Goal: Task Accomplishment & Management: Use online tool/utility

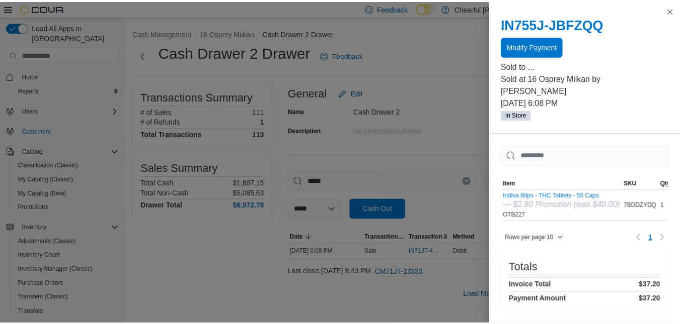
scroll to position [138, 0]
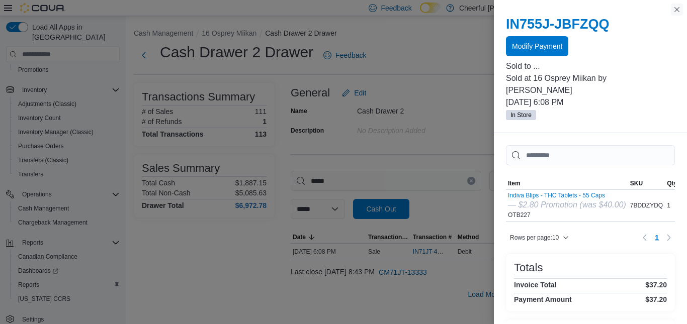
click at [677, 9] on button "Close this dialog" at bounding box center [677, 10] width 12 height 12
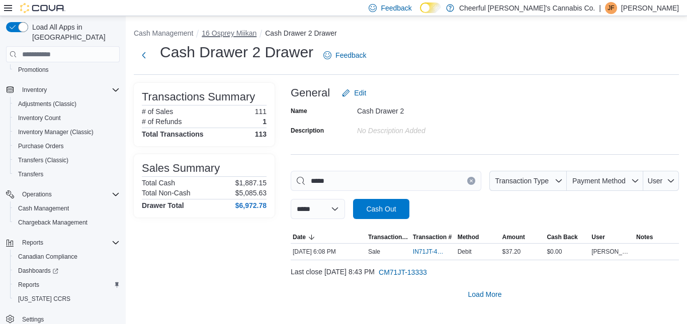
click at [221, 35] on button "16 Osprey Miikan" at bounding box center [229, 33] width 55 height 8
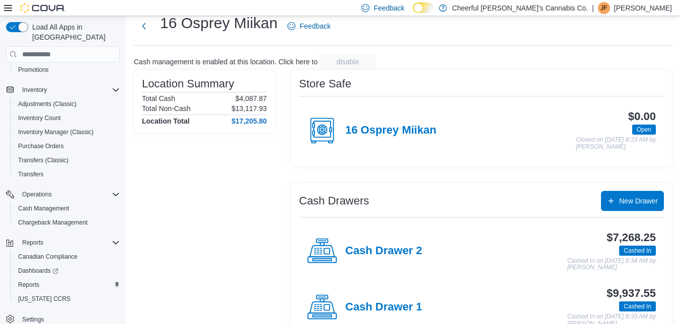
scroll to position [56, 0]
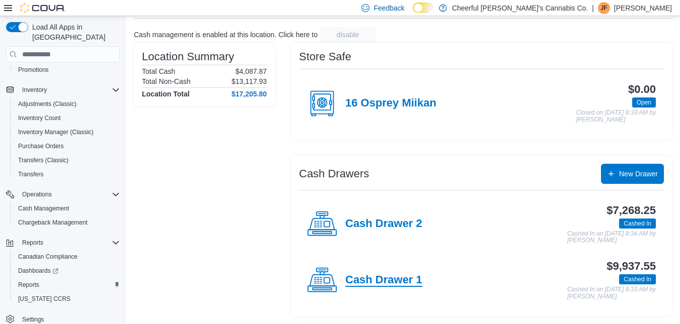
click at [386, 279] on h4 "Cash Drawer 1" at bounding box center [383, 280] width 77 height 13
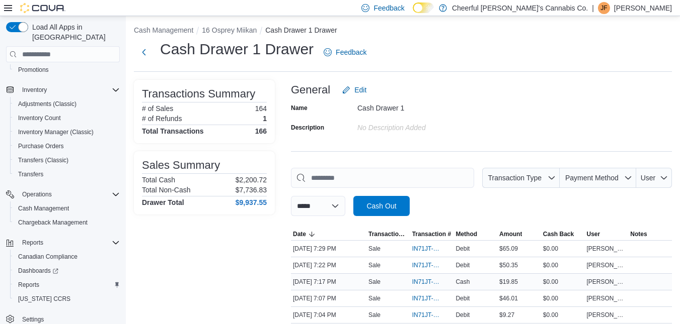
scroll to position [151, 0]
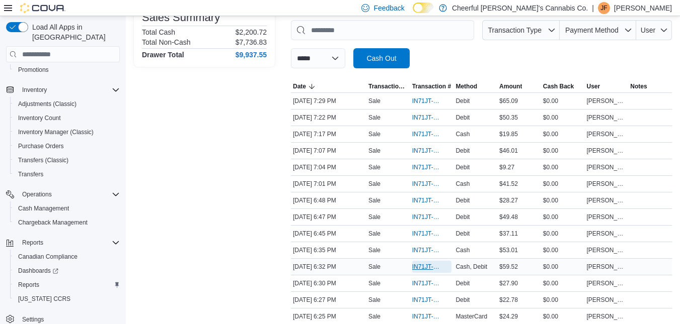
click at [415, 266] on span "IN71JT-412180" at bounding box center [427, 267] width 30 height 8
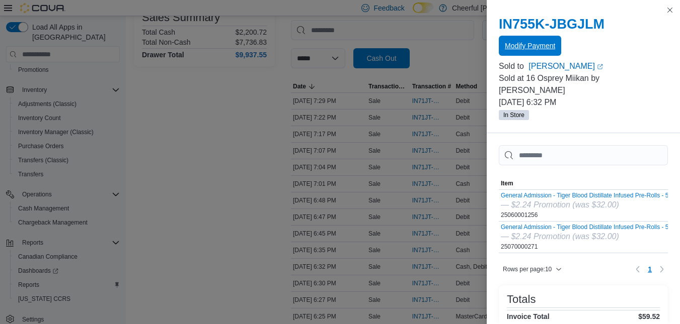
click at [536, 44] on span "Modify Payment" at bounding box center [530, 46] width 50 height 10
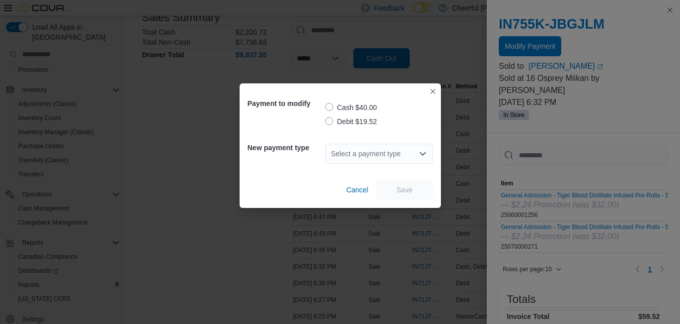
click at [328, 123] on label "Debit $19.52" at bounding box center [351, 122] width 52 height 12
click at [424, 156] on icon "Open list of options" at bounding box center [423, 154] width 8 height 8
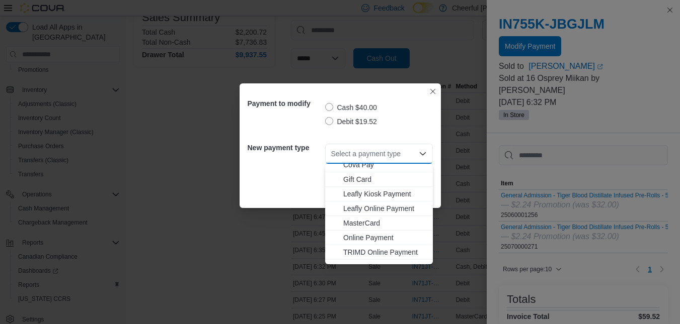
scroll to position [45, 0]
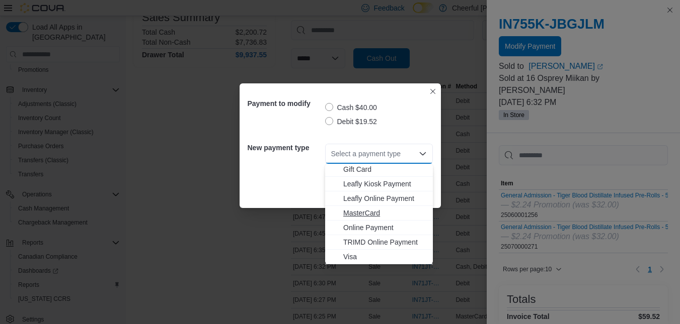
click at [362, 215] on span "MasterCard" at bounding box center [385, 213] width 84 height 10
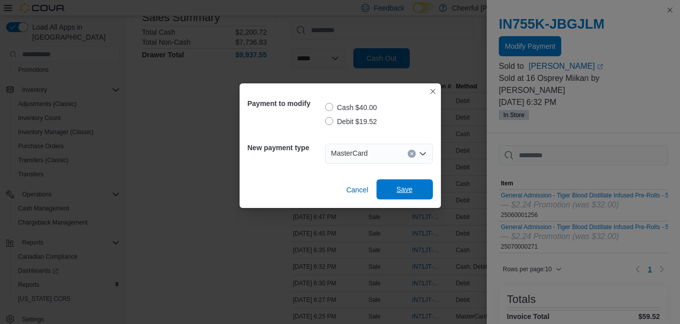
click at [404, 189] on span "Save" at bounding box center [404, 190] width 16 height 10
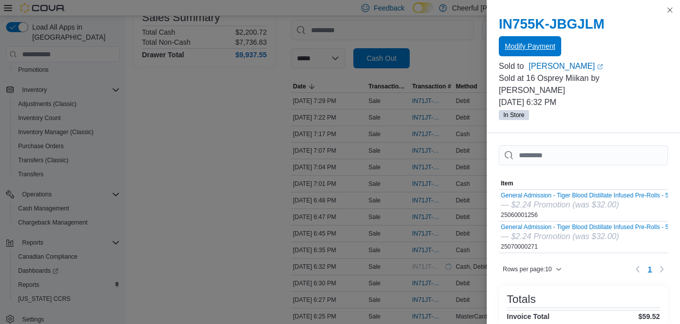
scroll to position [0, 0]
click at [672, 10] on button "Close this dialog" at bounding box center [670, 10] width 12 height 12
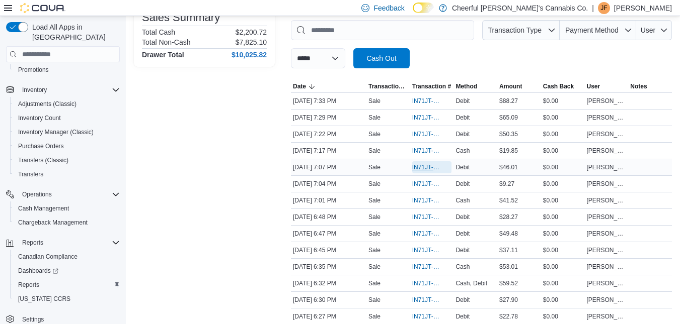
click at [427, 168] on span "IN71JT-412194" at bounding box center [427, 167] width 30 height 8
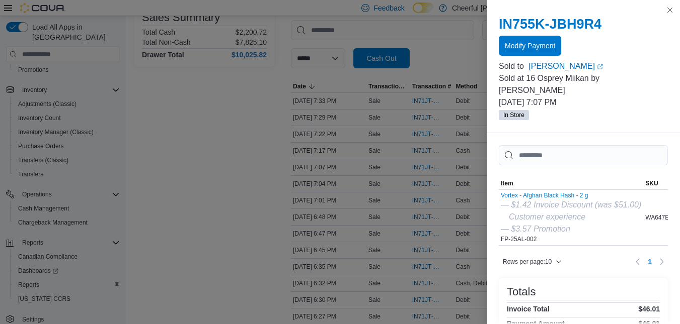
click at [514, 45] on span "Modify Payment" at bounding box center [530, 46] width 50 height 10
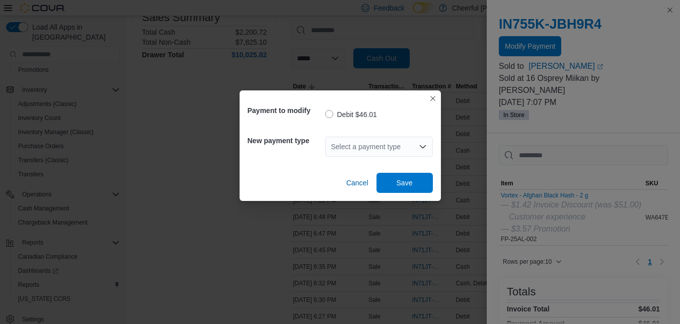
click at [349, 149] on div "Select a payment type" at bounding box center [379, 147] width 108 height 20
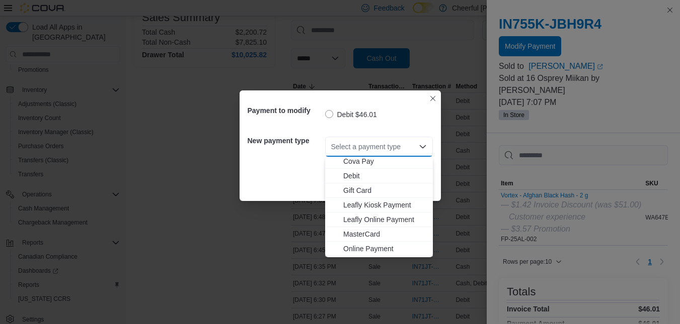
scroll to position [60, 0]
click at [348, 252] on span "Visa" at bounding box center [385, 250] width 84 height 10
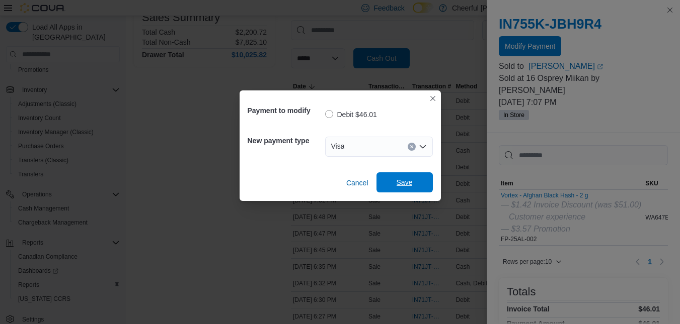
click at [403, 185] on span "Save" at bounding box center [404, 183] width 16 height 10
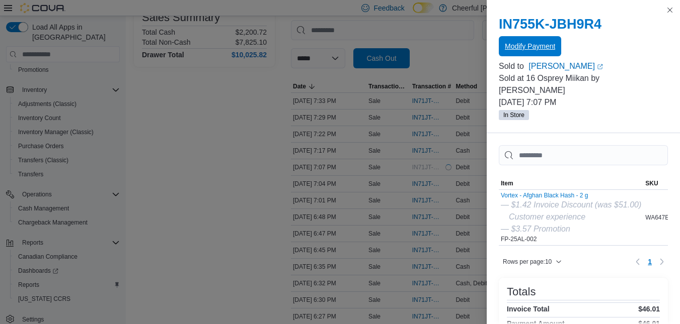
scroll to position [0, 0]
click at [669, 12] on button "Close this dialog" at bounding box center [670, 10] width 12 height 12
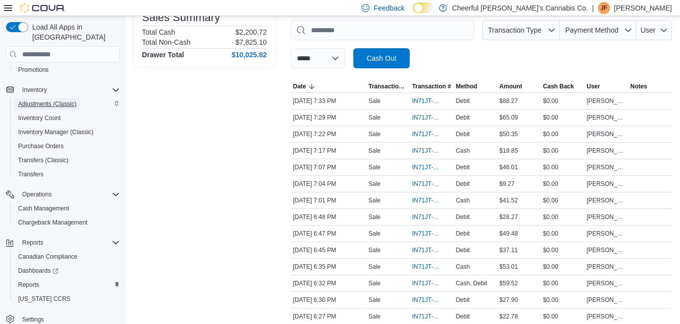
click at [33, 100] on span "Adjustments (Classic)" at bounding box center [47, 104] width 58 height 8
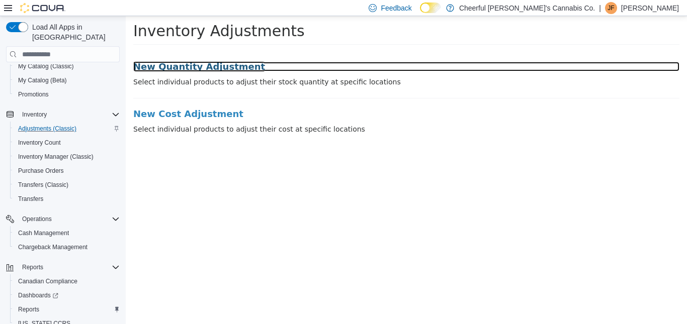
click at [208, 66] on h3 "New Quantity Adjustment" at bounding box center [406, 67] width 546 height 10
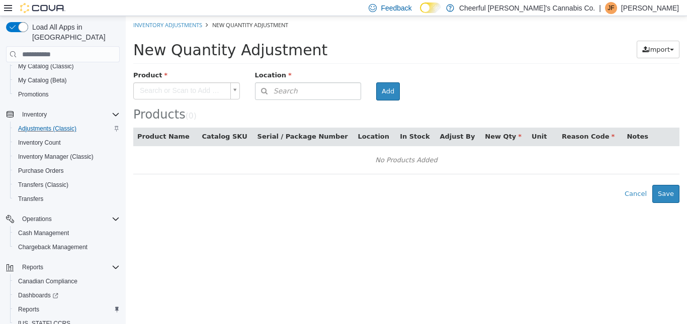
click at [235, 90] on body "× Inventory Adjustments New Quantity Adjustment New Quantity Adjustment Import …" at bounding box center [406, 109] width 561 height 187
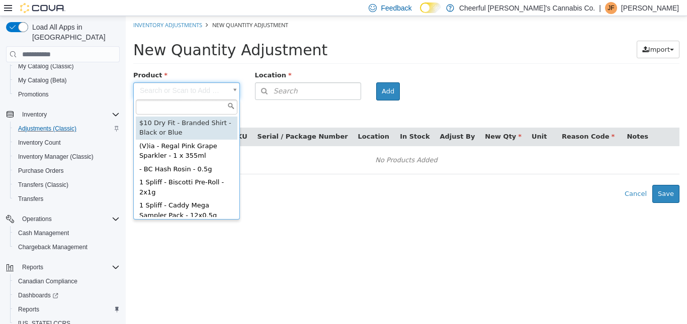
click at [160, 91] on body "× Inventory Adjustments New Quantity Adjustment New Quantity Adjustment Import …" at bounding box center [406, 109] width 561 height 187
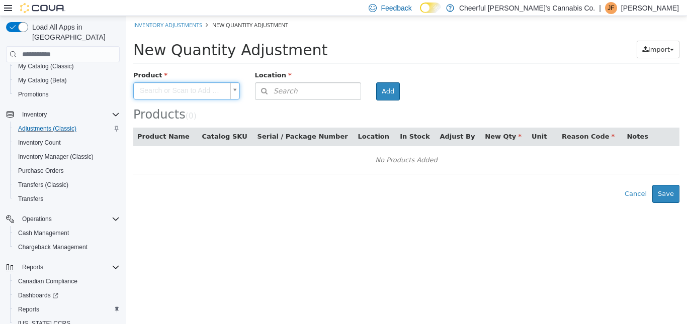
type input "*"
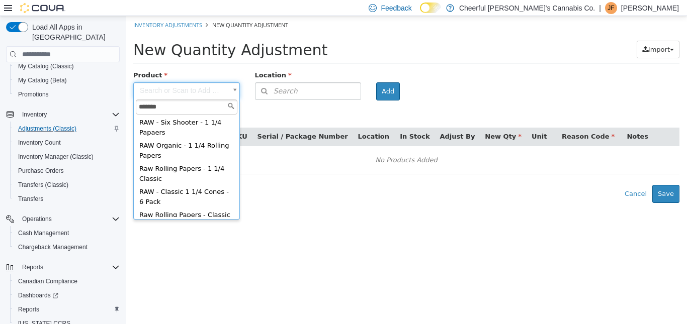
scroll to position [60, 0]
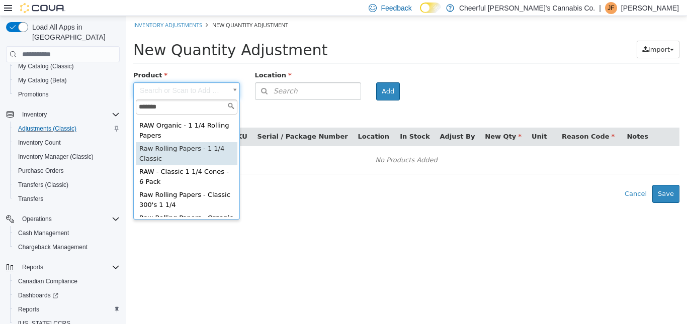
type input "*******"
type input "**********"
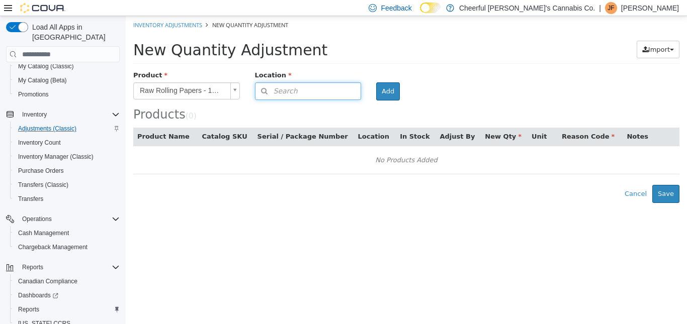
click at [352, 93] on button "Search" at bounding box center [308, 92] width 107 height 18
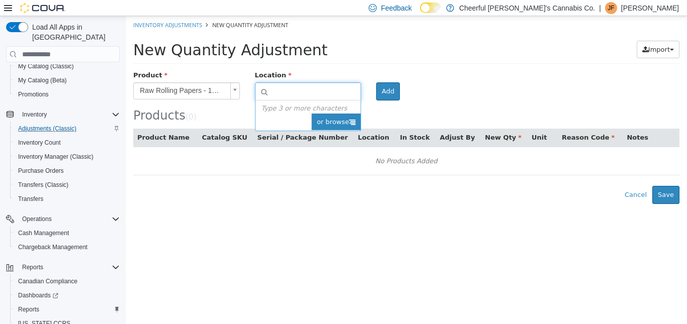
click at [350, 122] on icon at bounding box center [352, 122] width 7 height 7
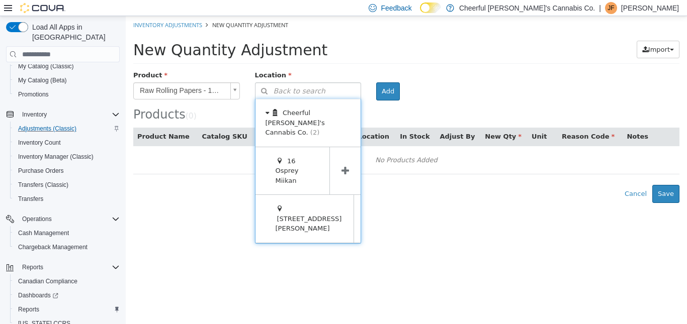
click at [345, 167] on icon at bounding box center [346, 172] width 8 height 10
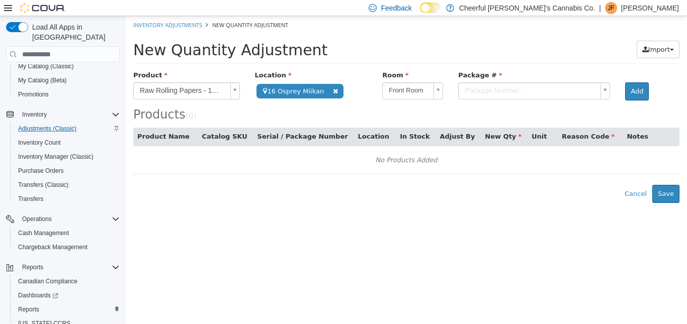
click at [599, 95] on body "**********" at bounding box center [406, 109] width 561 height 187
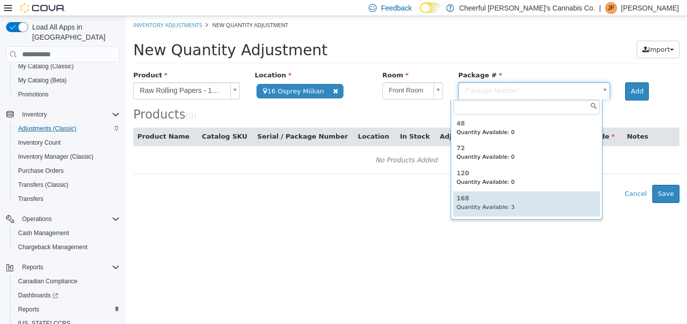
type input "***"
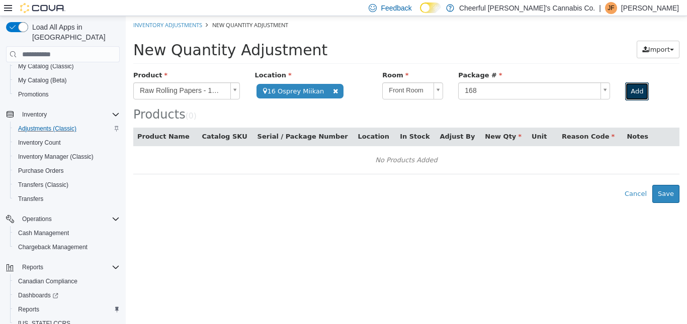
click at [632, 89] on button "Add" at bounding box center [637, 92] width 24 height 18
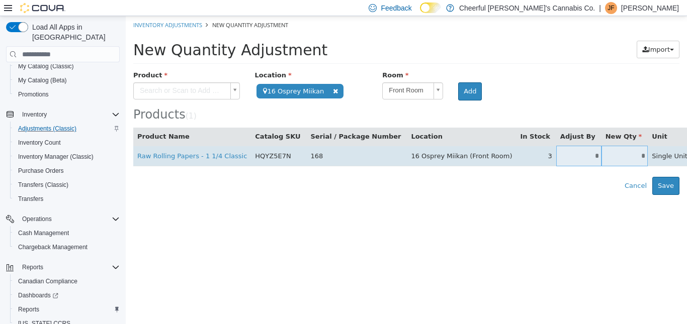
type input "*"
type input "**"
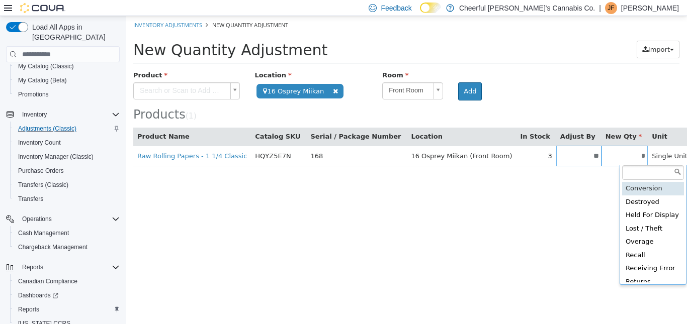
click at [684, 156] on body "**********" at bounding box center [406, 105] width 561 height 179
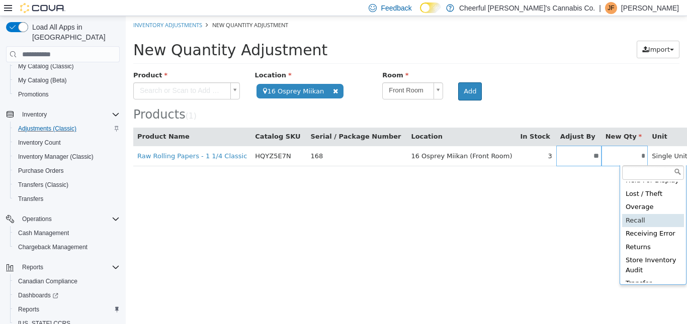
scroll to position [69, 0]
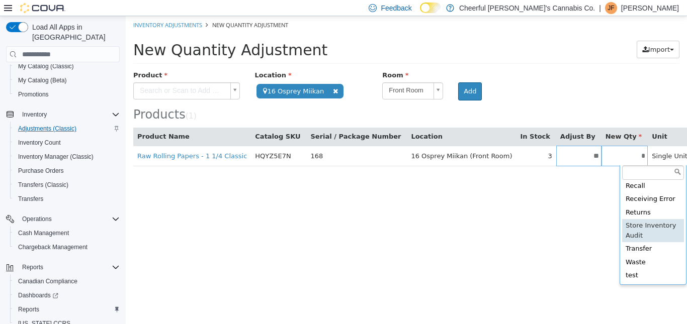
type input "**********"
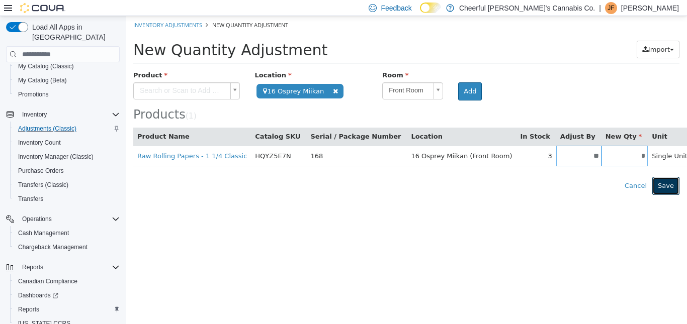
click at [668, 186] on button "Save" at bounding box center [665, 186] width 27 height 18
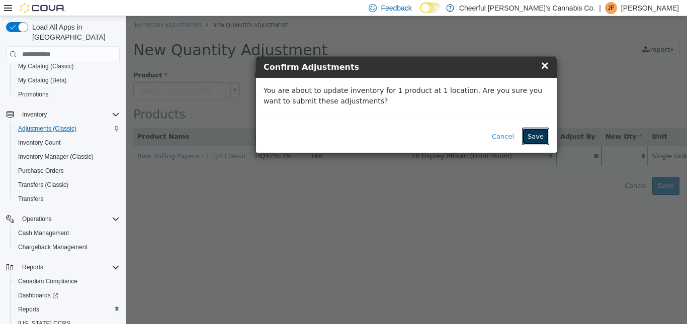
click at [533, 138] on button "Save" at bounding box center [535, 137] width 27 height 18
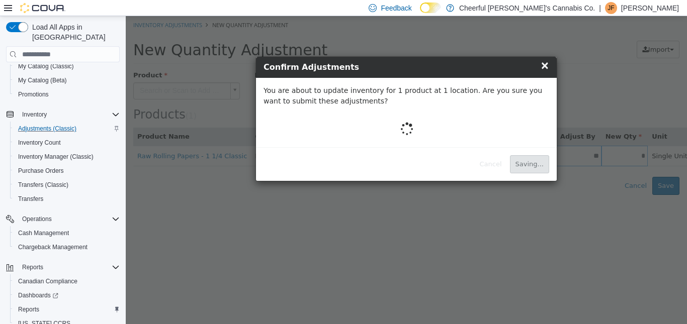
click at [350, 125] on div at bounding box center [407, 128] width 286 height 23
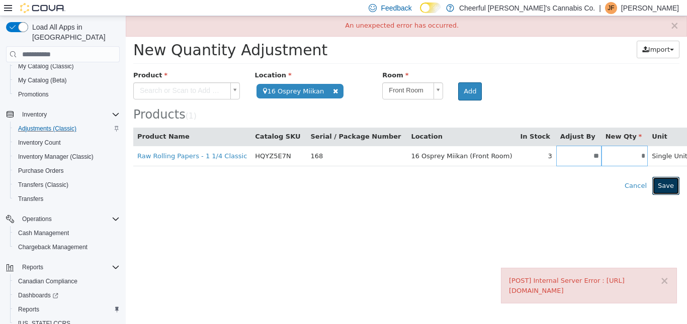
click at [672, 184] on button "Save" at bounding box center [665, 186] width 27 height 18
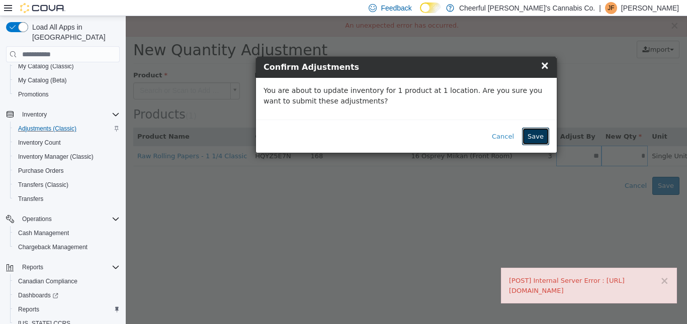
click at [540, 135] on button "Save" at bounding box center [535, 137] width 27 height 18
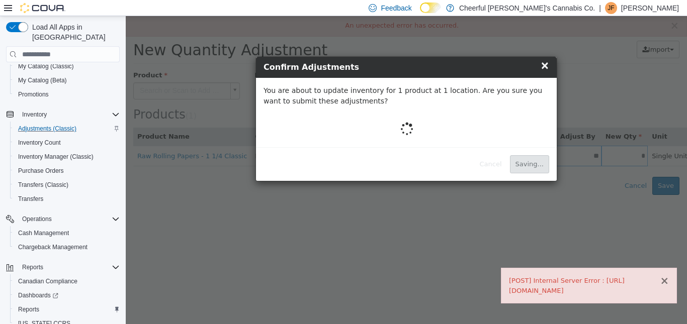
click at [665, 284] on button "×" at bounding box center [664, 281] width 9 height 11
